Goal: Task Accomplishment & Management: Manage account settings

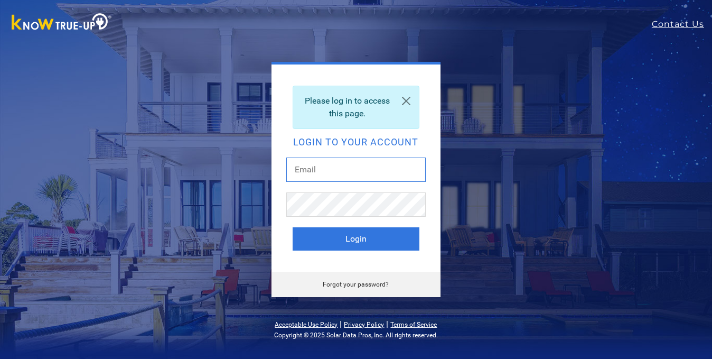
click at [304, 173] on input "text" at bounding box center [355, 169] width 139 height 24
type input "[EMAIL_ADDRESS][DOMAIN_NAME]"
click at [304, 217] on div at bounding box center [355, 209] width 139 height 34
click at [368, 282] on link "Forgot your password?" at bounding box center [356, 283] width 66 height 7
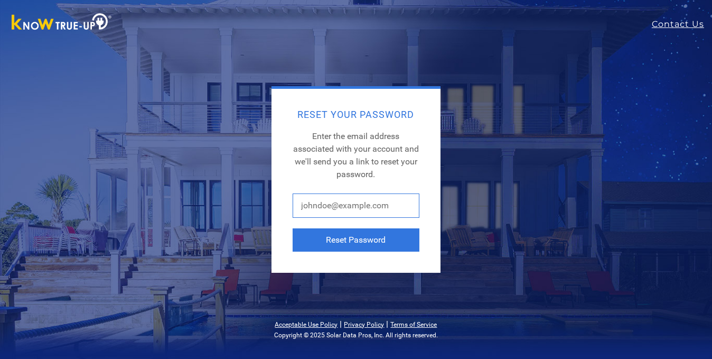
click at [390, 204] on input "text" at bounding box center [356, 205] width 127 height 24
type input "[EMAIL_ADDRESS][DOMAIN_NAME]"
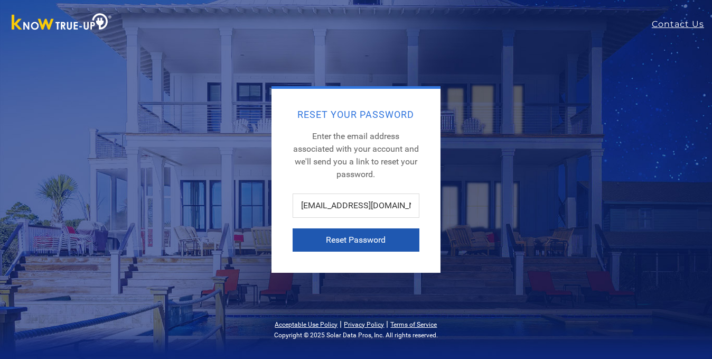
click at [326, 239] on button "Reset Password" at bounding box center [356, 239] width 127 height 23
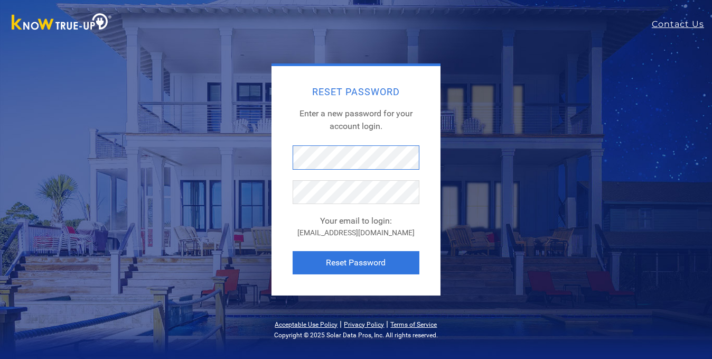
click at [280, 156] on div "Reset Password Enter a new password for your account login. Your email to login…" at bounding box center [356, 180] width 169 height 229
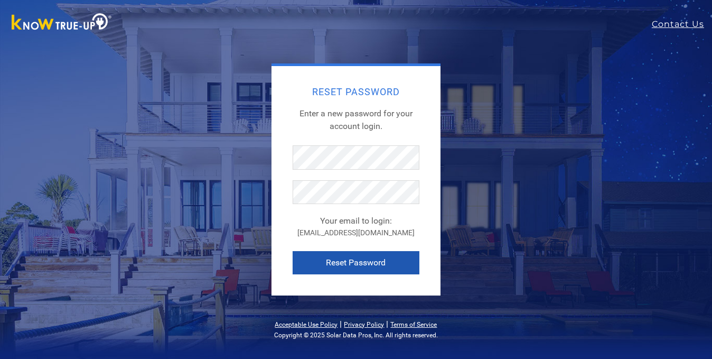
click at [367, 259] on button "Reset Password" at bounding box center [356, 262] width 127 height 23
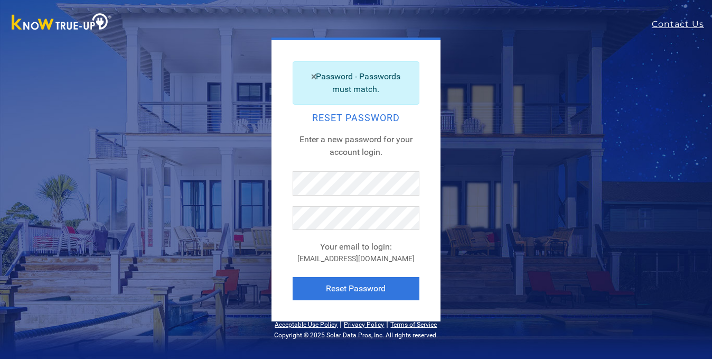
drag, startPoint x: 217, startPoint y: 92, endPoint x: 630, endPoint y: 92, distance: 412.5
click at [638, 92] on div "Password - Passwords must match. Reset Password Enter a new password for your a…" at bounding box center [356, 180] width 602 height 284
drag, startPoint x: 353, startPoint y: 284, endPoint x: 297, endPoint y: 268, distance: 57.5
click at [342, 282] on button "Reset Password" at bounding box center [356, 288] width 127 height 23
click at [99, 15] on img at bounding box center [61, 23] width 111 height 24
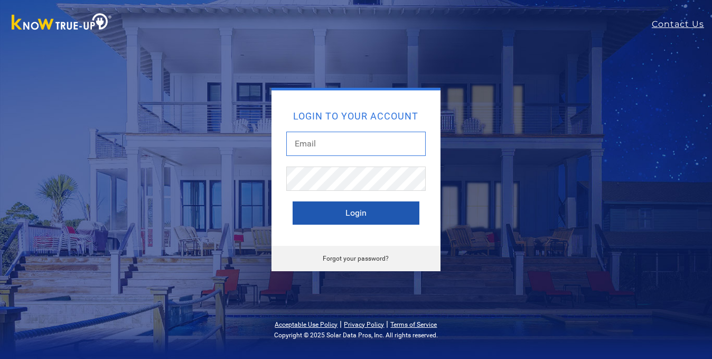
type input "[EMAIL_ADDRESS][DOMAIN_NAME]"
click at [357, 210] on button "Login" at bounding box center [356, 212] width 127 height 23
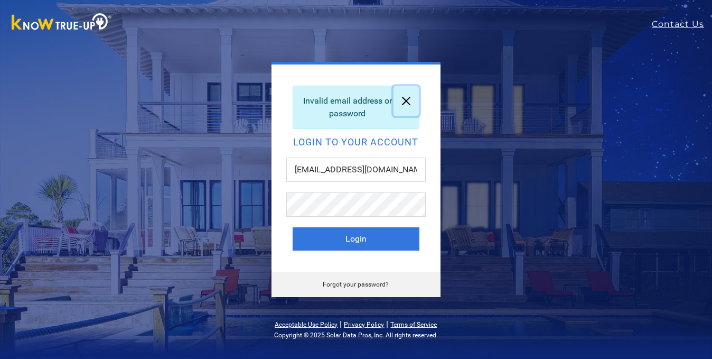
click at [404, 99] on link at bounding box center [406, 101] width 25 height 30
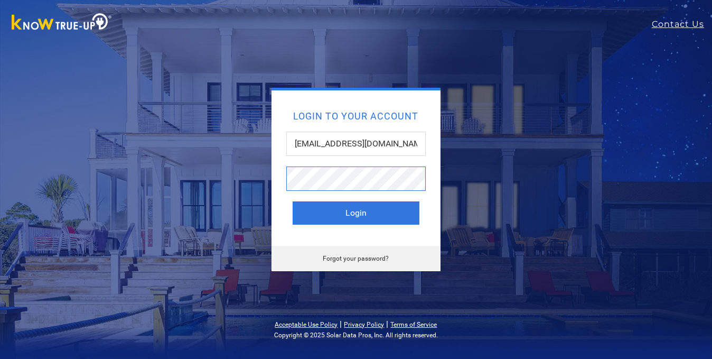
click at [241, 182] on div "Login to your account judimonge@comcast.net Login Forgot your password?" at bounding box center [355, 179] width 401 height 183
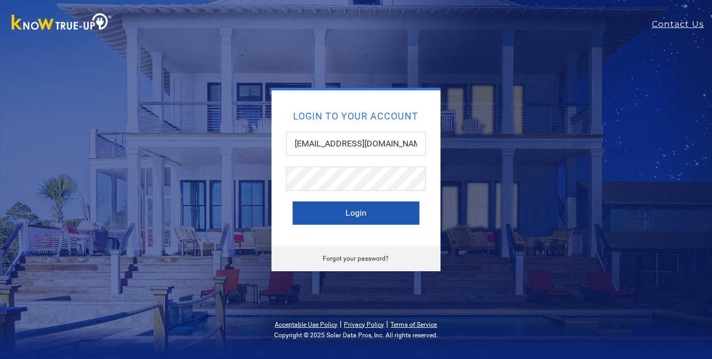
click at [360, 210] on button "Login" at bounding box center [356, 212] width 127 height 23
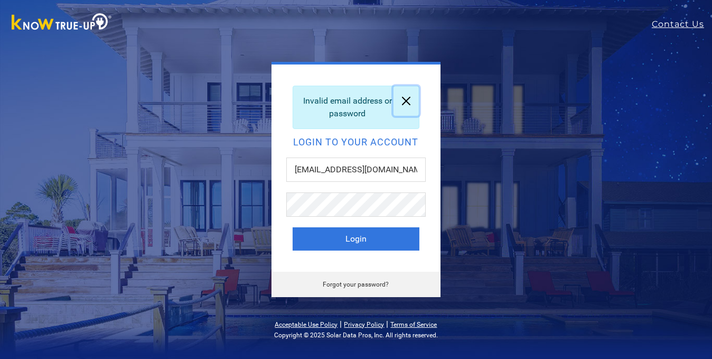
click at [408, 103] on link at bounding box center [406, 101] width 25 height 30
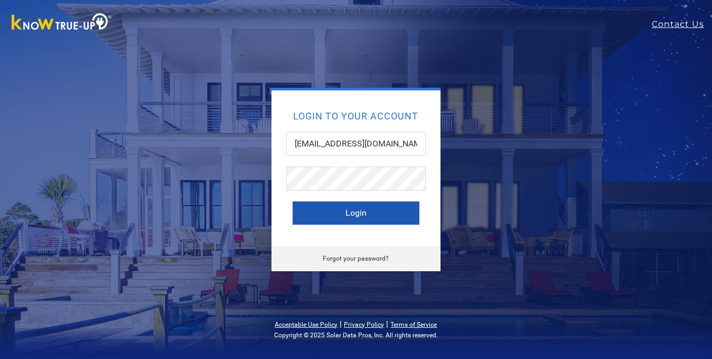
click at [351, 213] on button "Login" at bounding box center [356, 212] width 127 height 23
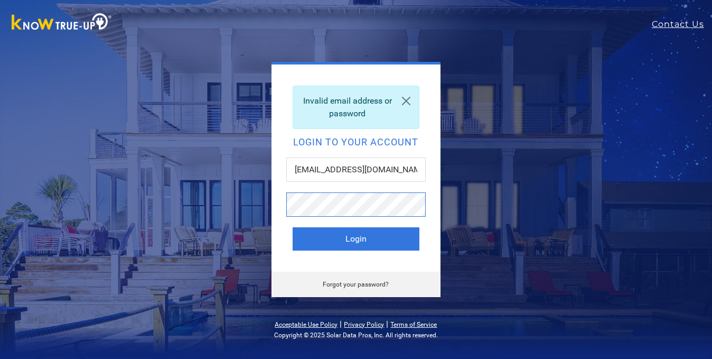
click at [249, 203] on div "Invalid email address or password Login to your account judimonge@comcast.net L…" at bounding box center [355, 179] width 401 height 235
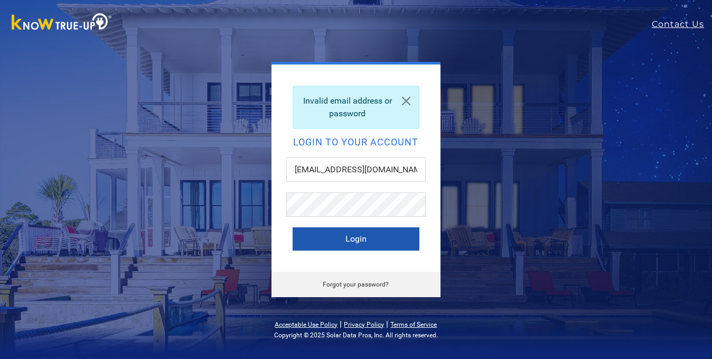
click at [352, 235] on button "Login" at bounding box center [356, 238] width 127 height 23
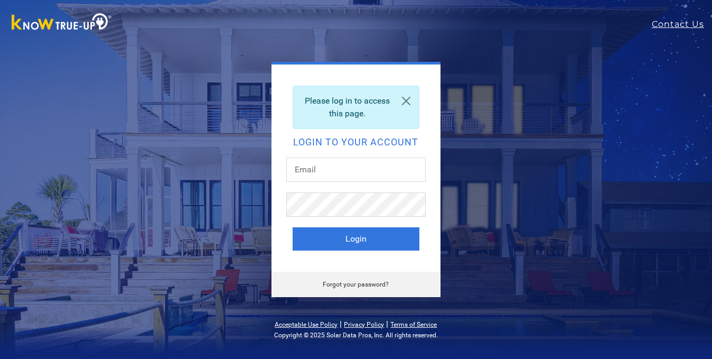
type input "[EMAIL_ADDRESS][DOMAIN_NAME]"
click at [262, 204] on div "Please log in to access this page. Login to your account [EMAIL_ADDRESS][DOMAIN…" at bounding box center [355, 179] width 401 height 235
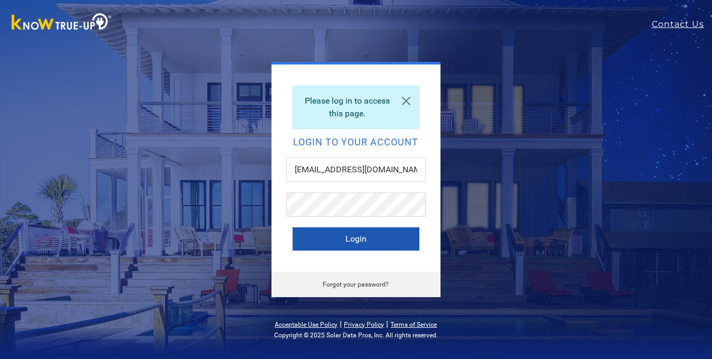
click at [354, 238] on button "Login" at bounding box center [356, 238] width 127 height 23
